Goal: Find specific page/section: Find specific page/section

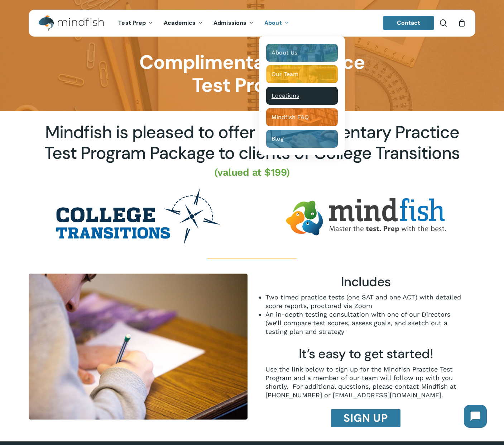
click at [286, 97] on span "Locations" at bounding box center [286, 95] width 28 height 7
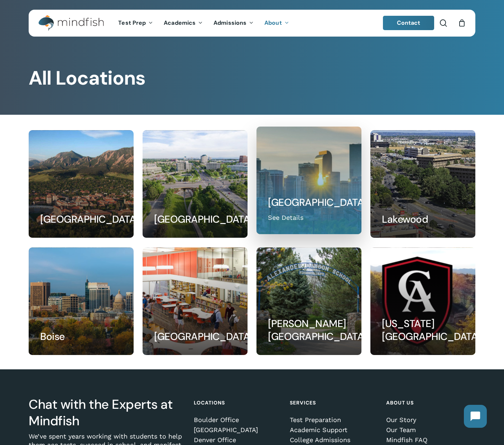
click at [312, 195] on link at bounding box center [309, 180] width 104 height 107
